Goal: Information Seeking & Learning: Learn about a topic

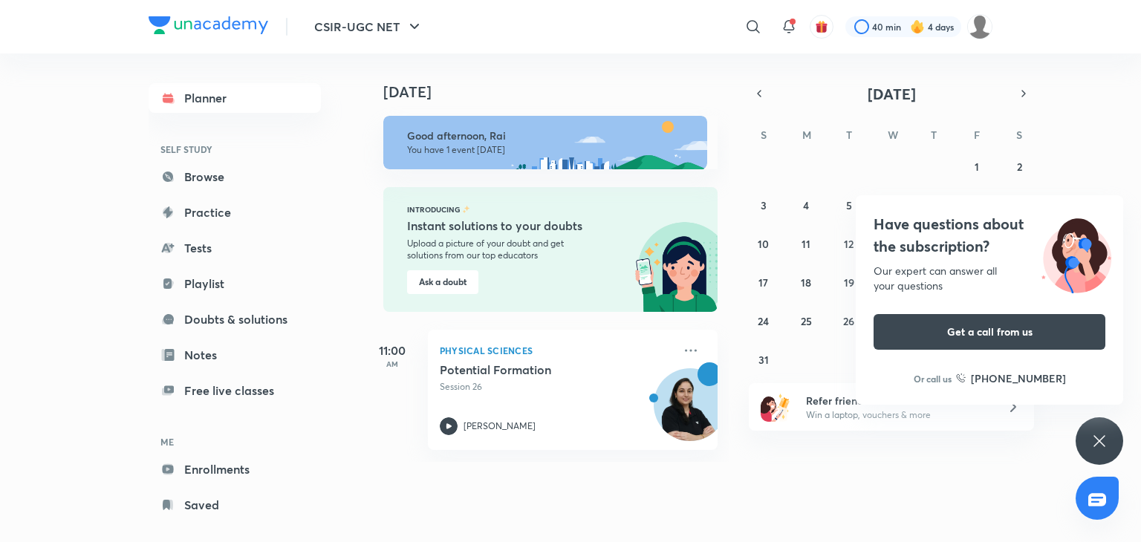
click at [1102, 439] on icon at bounding box center [1099, 441] width 18 height 18
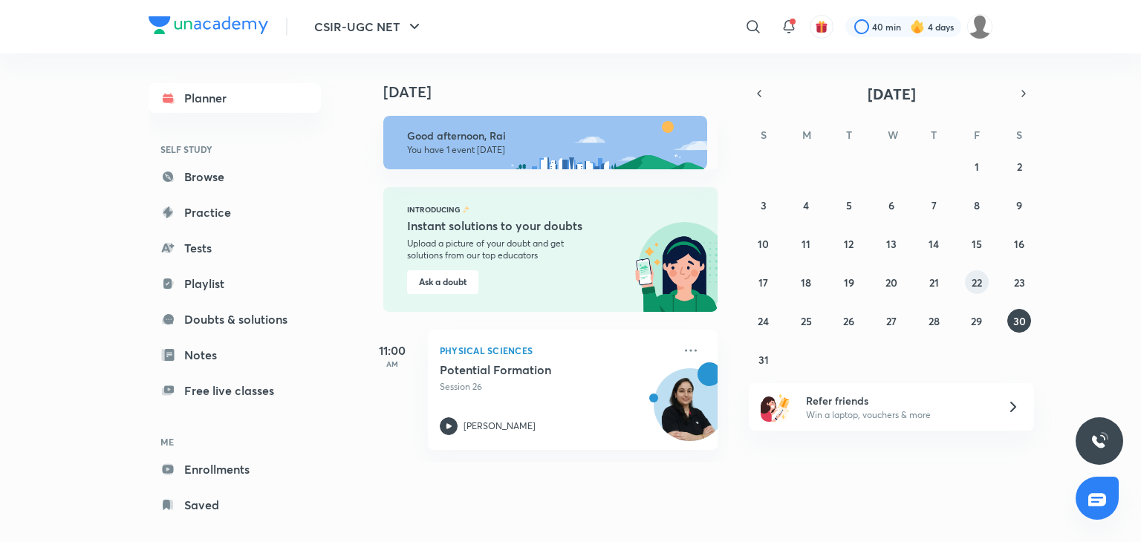
click at [975, 285] on abbr "22" at bounding box center [977, 283] width 10 height 14
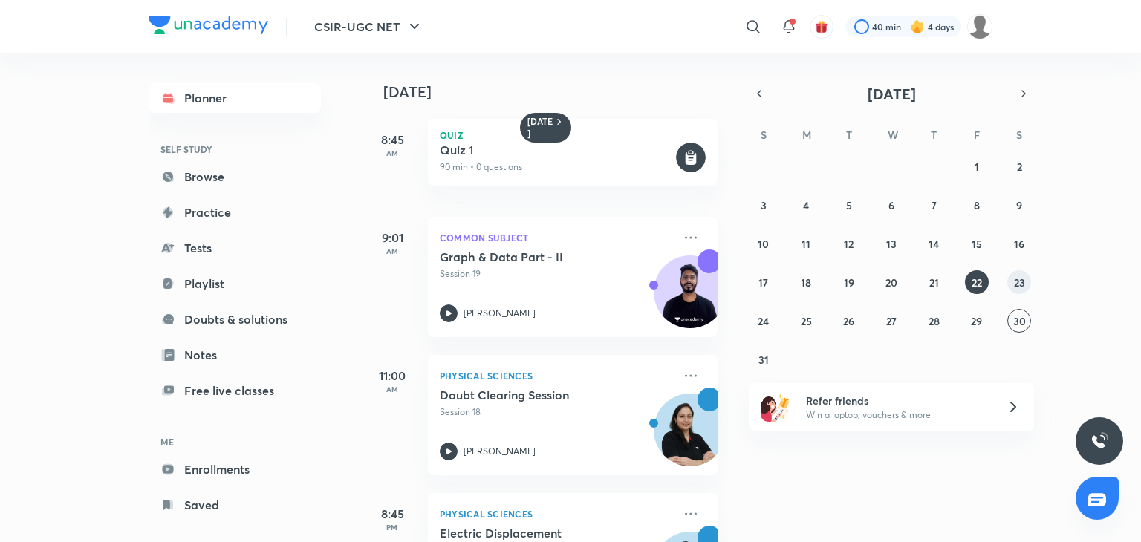
click at [1027, 275] on button "23" at bounding box center [1019, 282] width 24 height 24
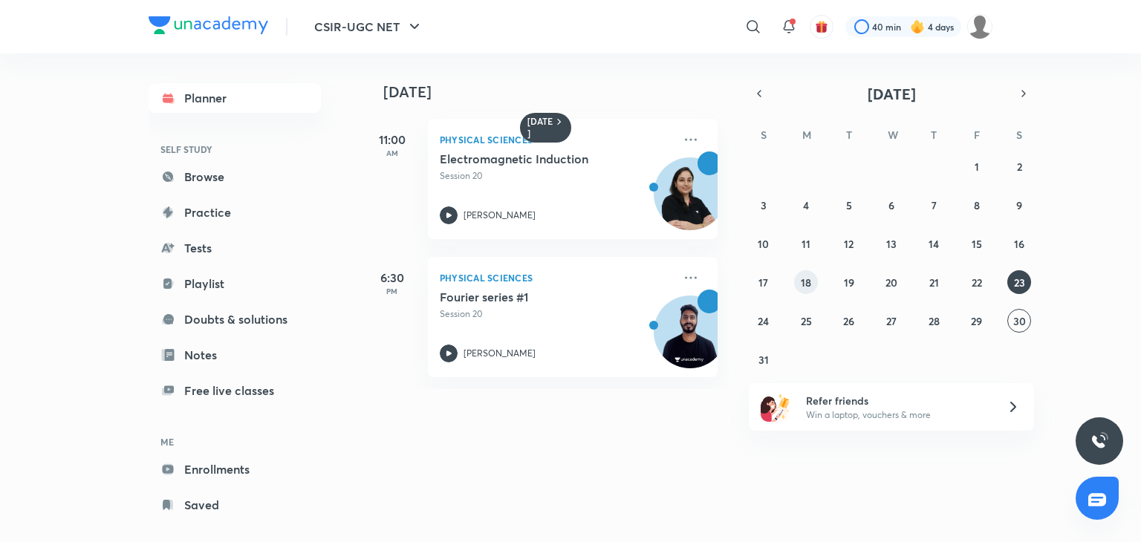
click at [797, 289] on button "18" at bounding box center [806, 282] width 24 height 24
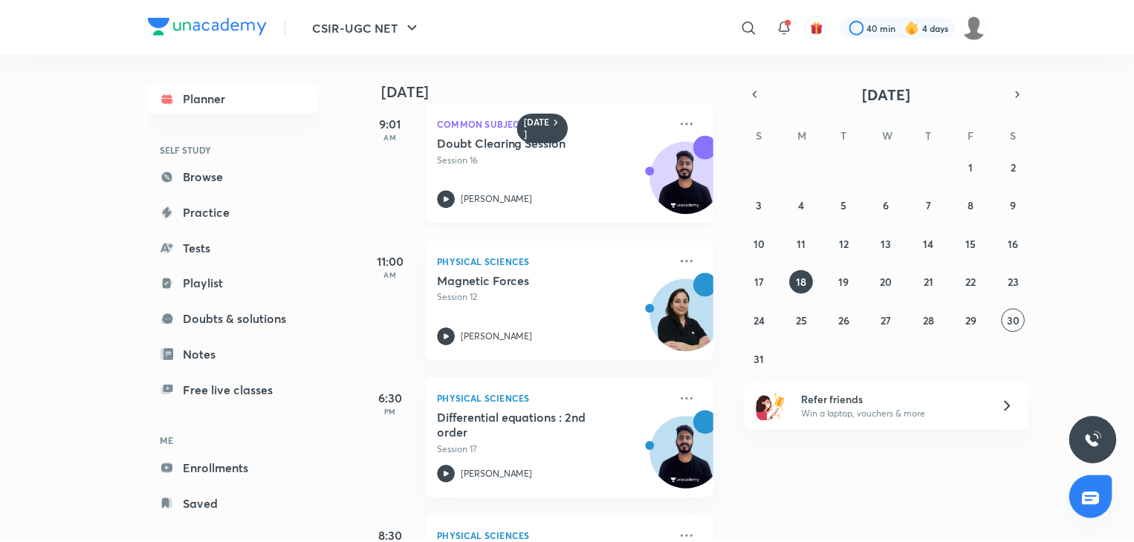
scroll to position [223, 0]
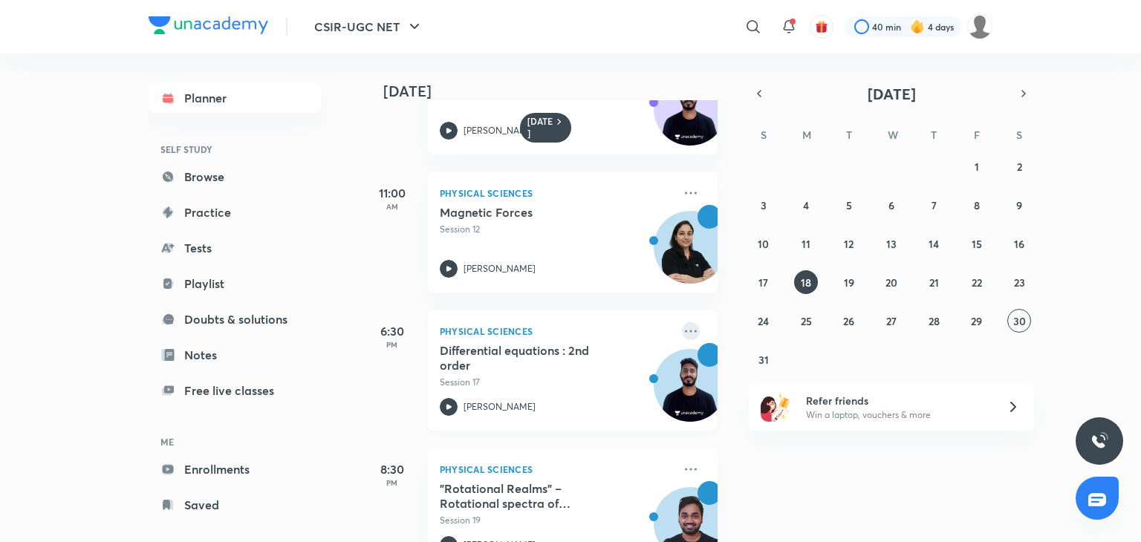
click at [683, 332] on icon at bounding box center [691, 331] width 18 height 18
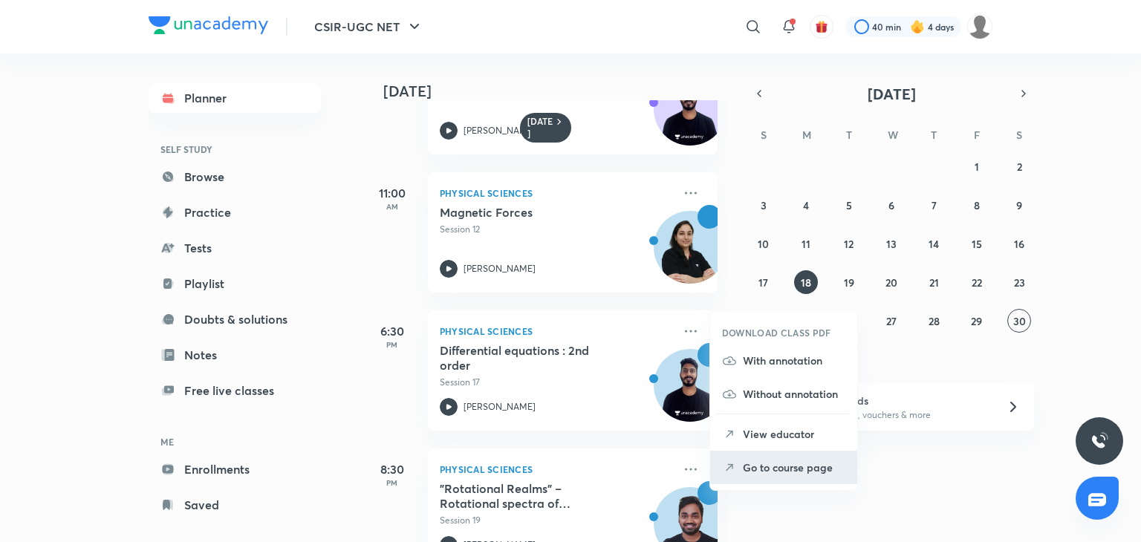
click at [781, 467] on p "Go to course page" at bounding box center [794, 468] width 103 height 16
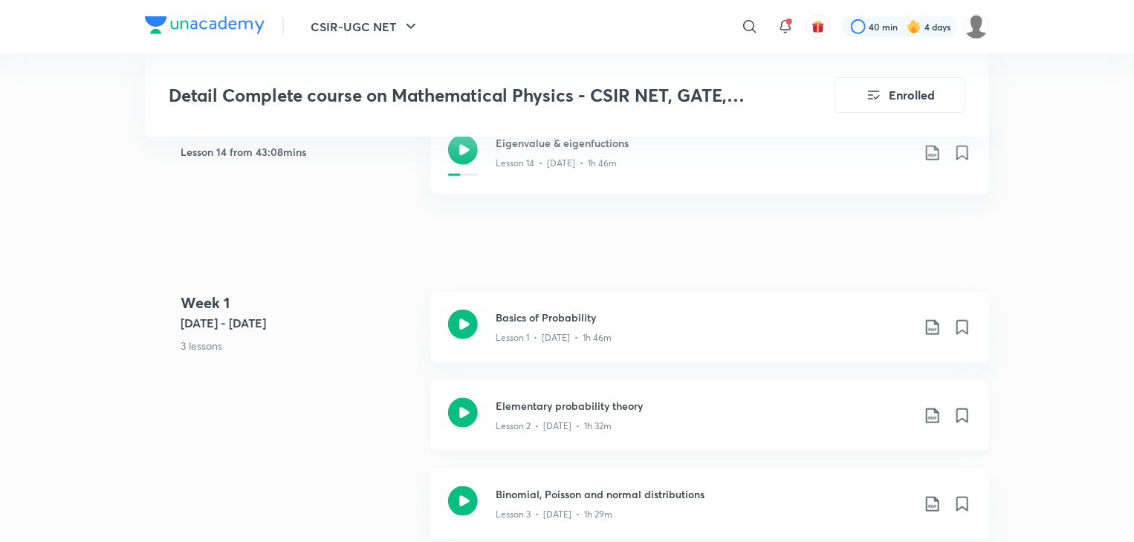
scroll to position [669, 0]
click at [464, 148] on icon at bounding box center [463, 149] width 30 height 30
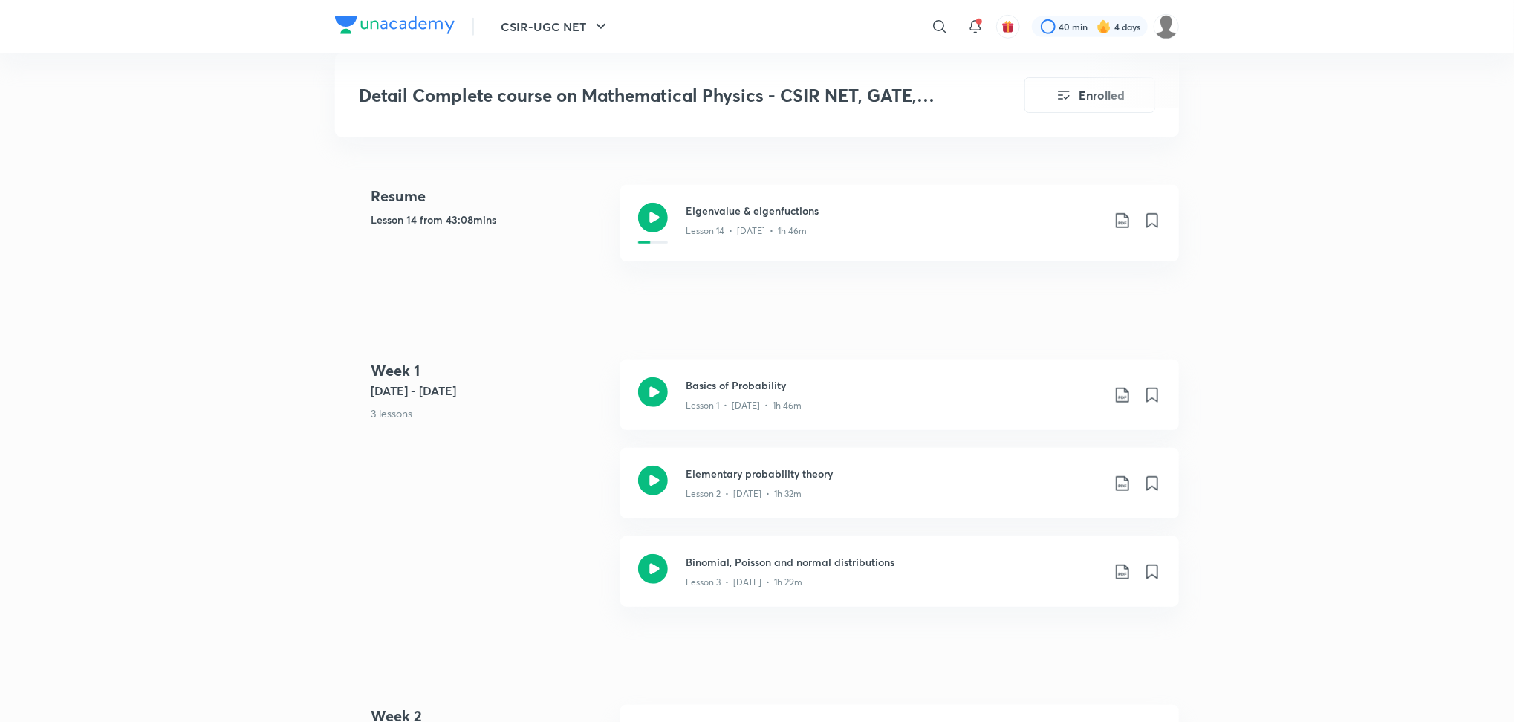
scroll to position [598, 0]
